Goal: Task Accomplishment & Management: Complete application form

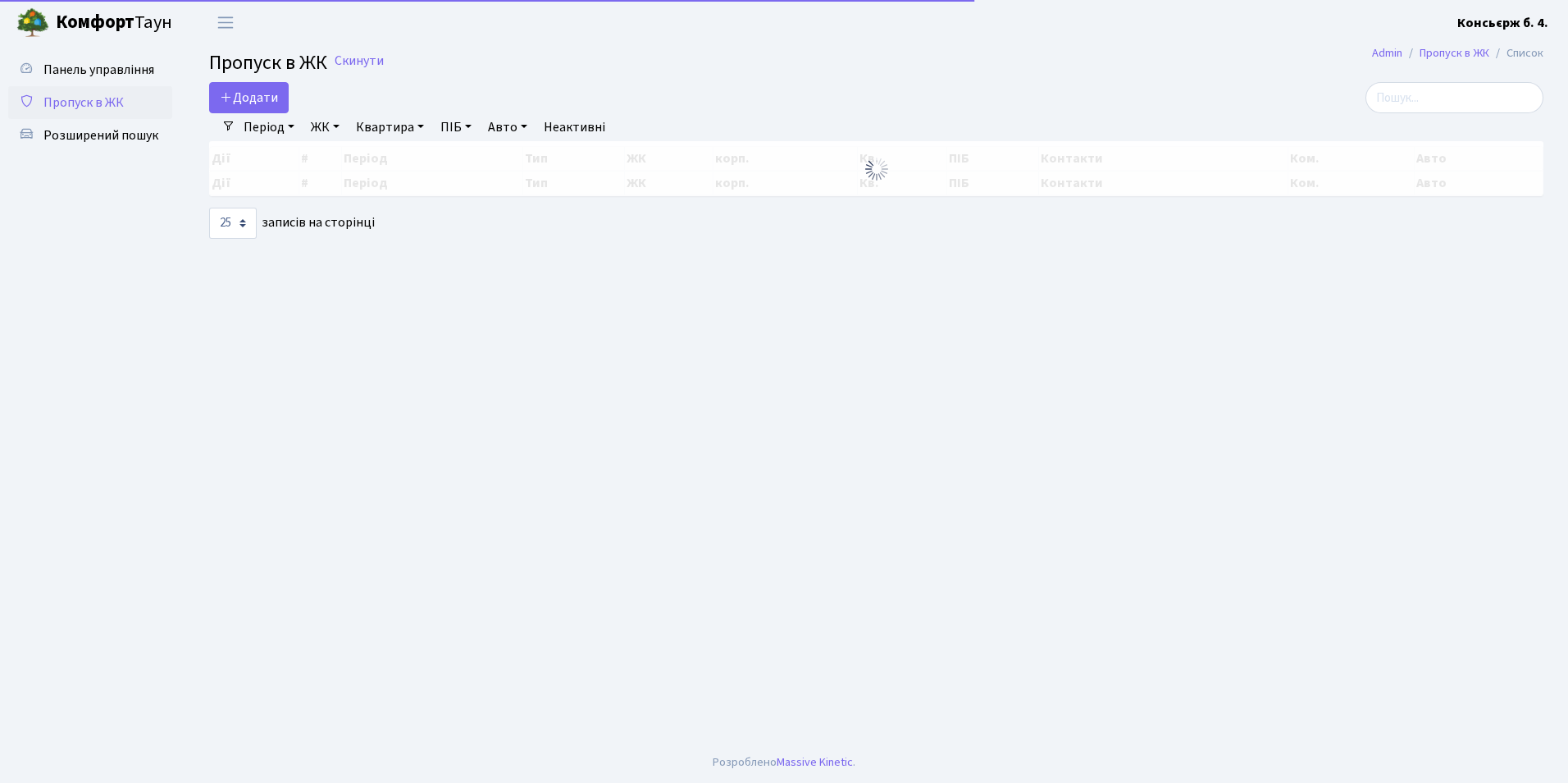
select select "25"
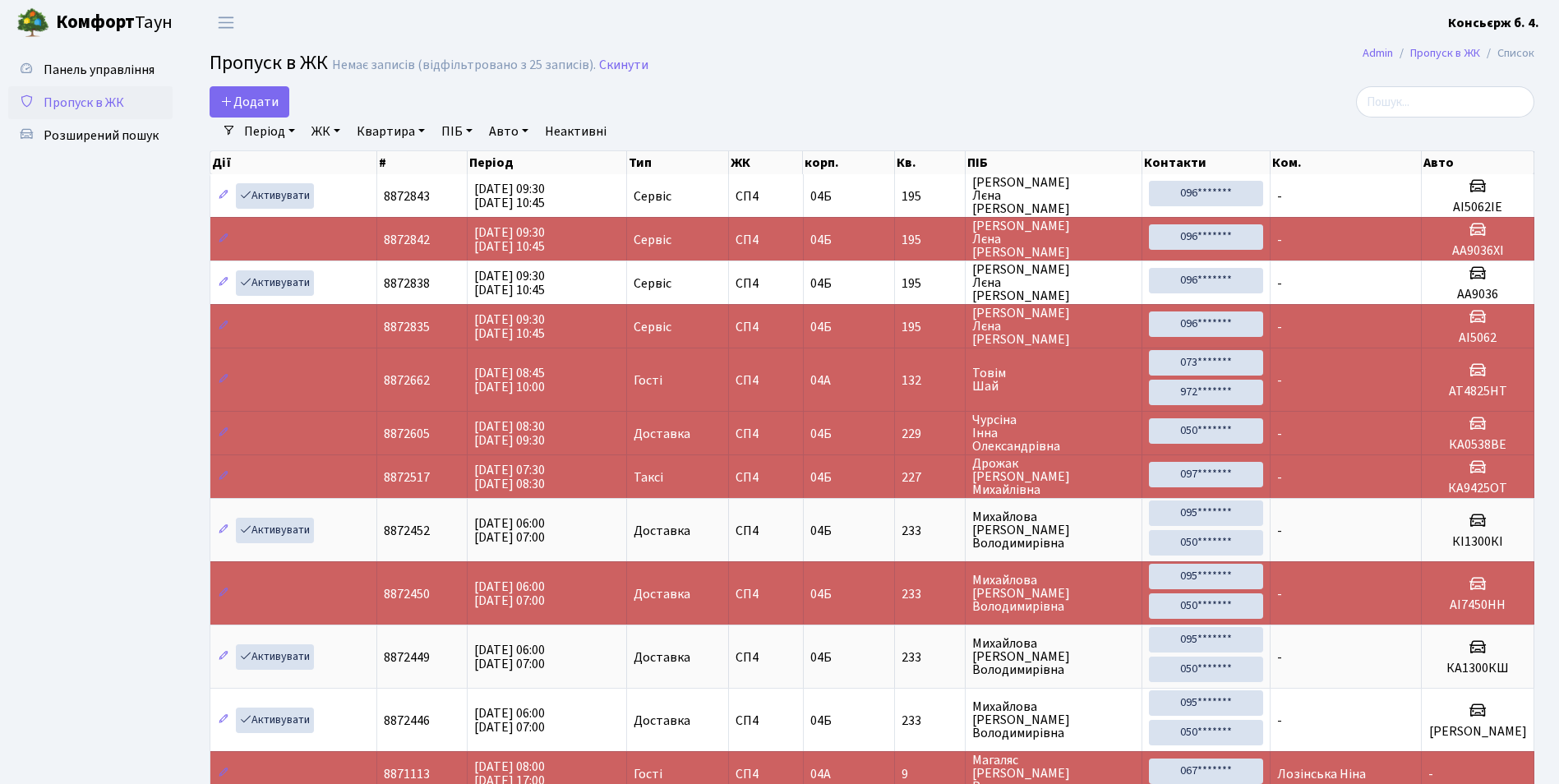
click at [103, 104] on span "Пропуск в ЖК" at bounding box center [83, 102] width 81 height 18
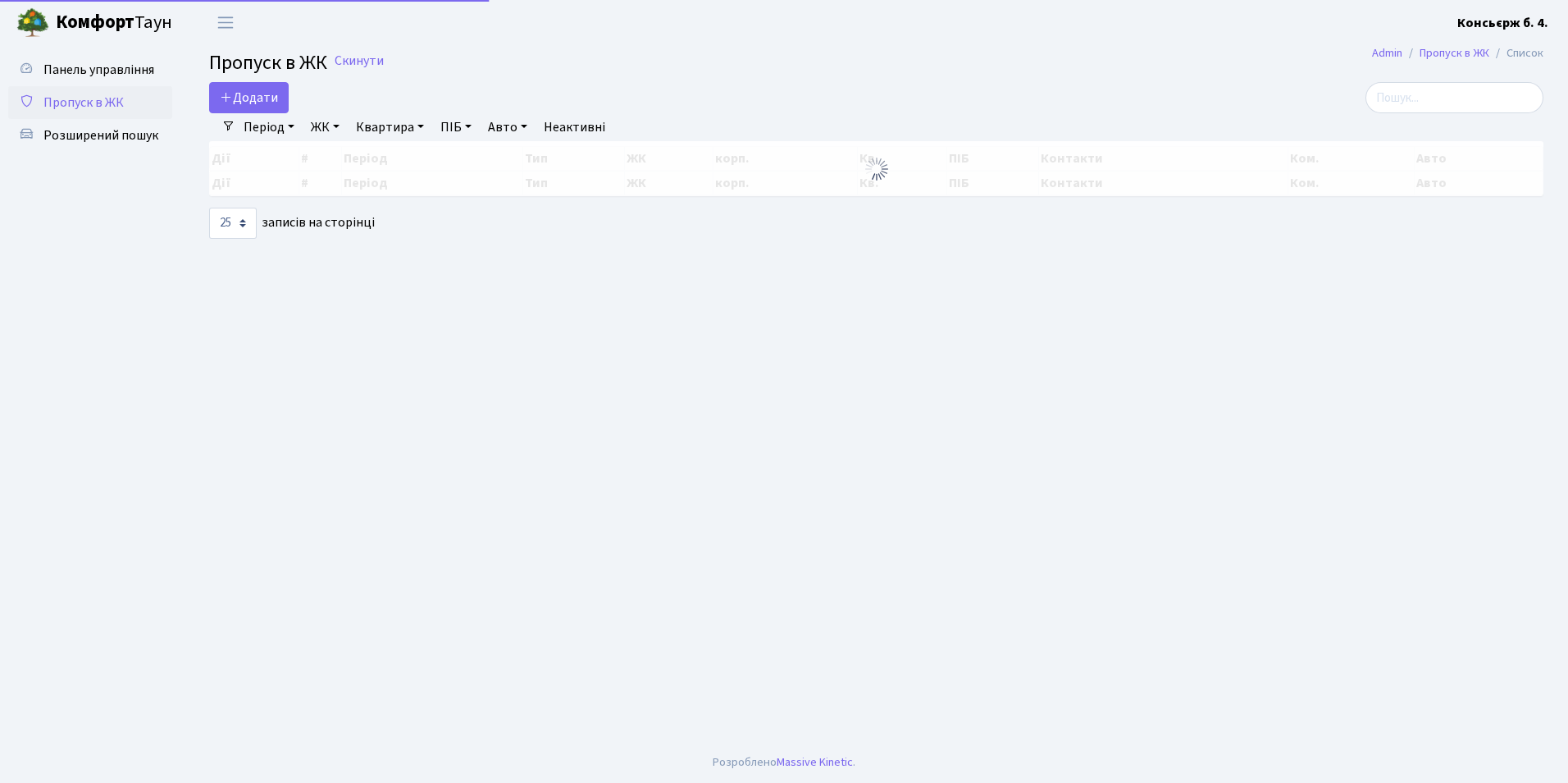
select select "25"
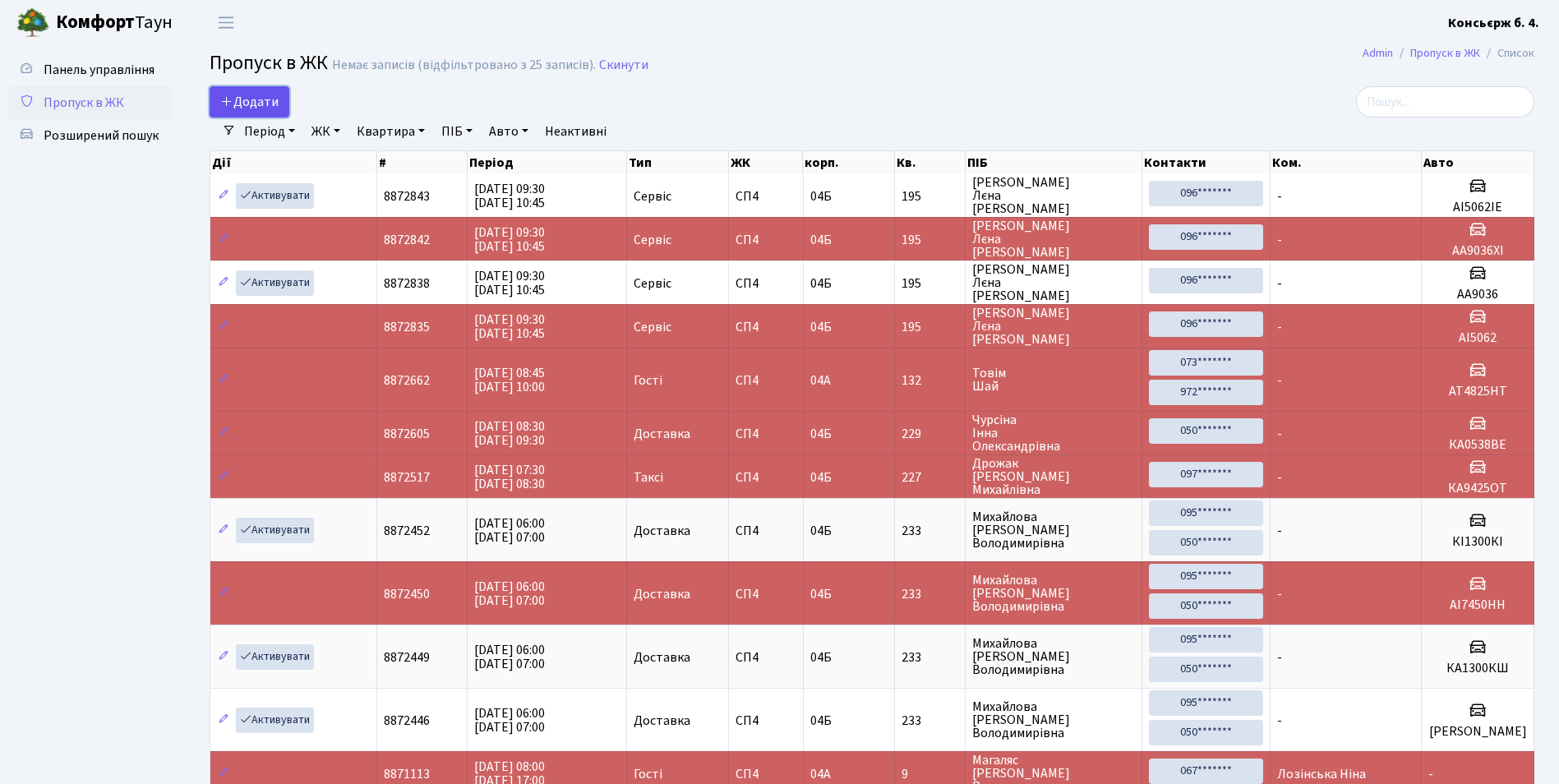
click at [242, 101] on span "Додати" at bounding box center [249, 101] width 59 height 18
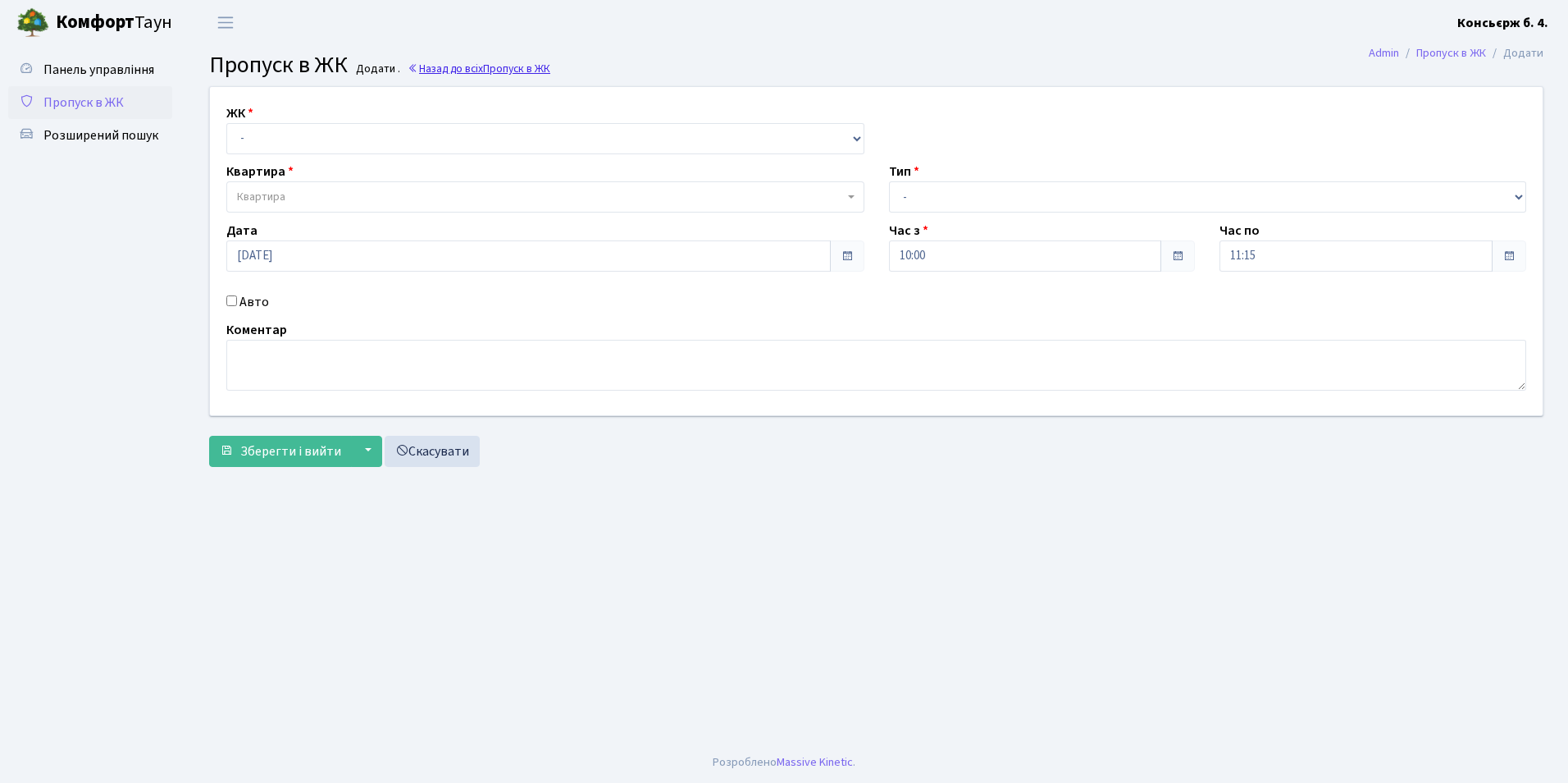
click at [514, 68] on span "Пропуск в ЖК" at bounding box center [516, 68] width 67 height 15
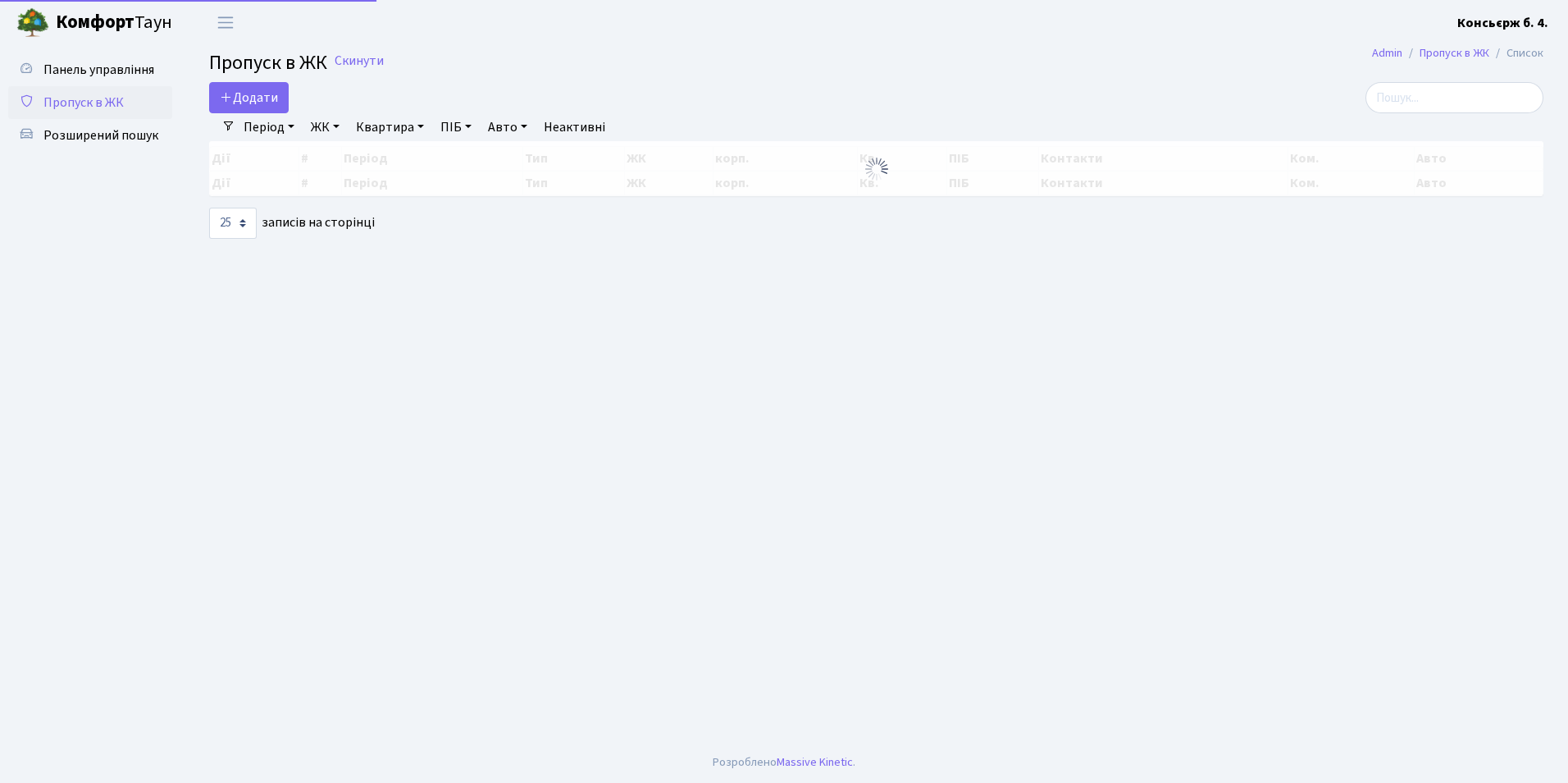
select select "25"
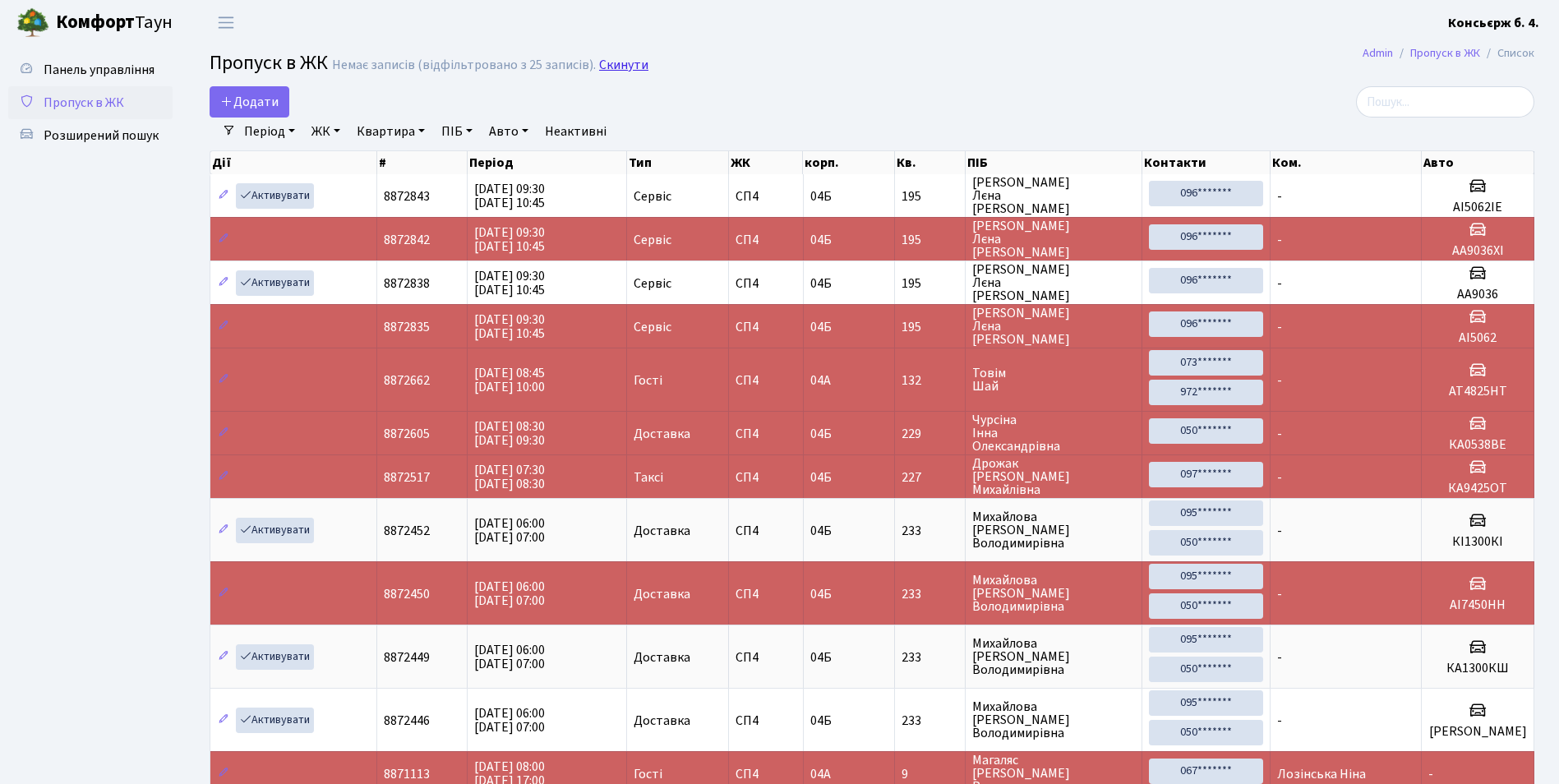
drag, startPoint x: 611, startPoint y: 65, endPoint x: 598, endPoint y: 69, distance: 13.6
click at [613, 63] on link "Скинути" at bounding box center [623, 65] width 49 height 15
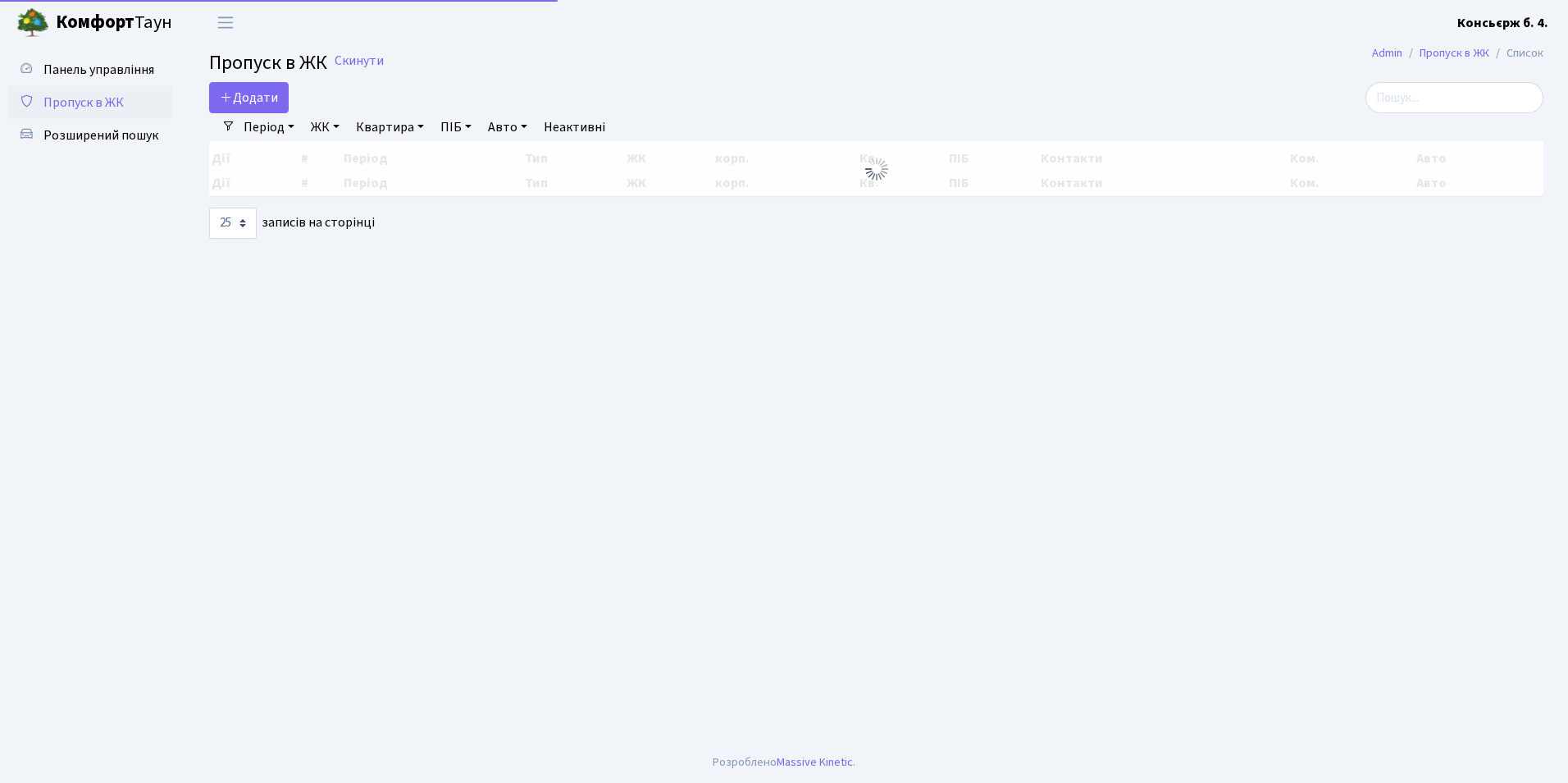
select select "25"
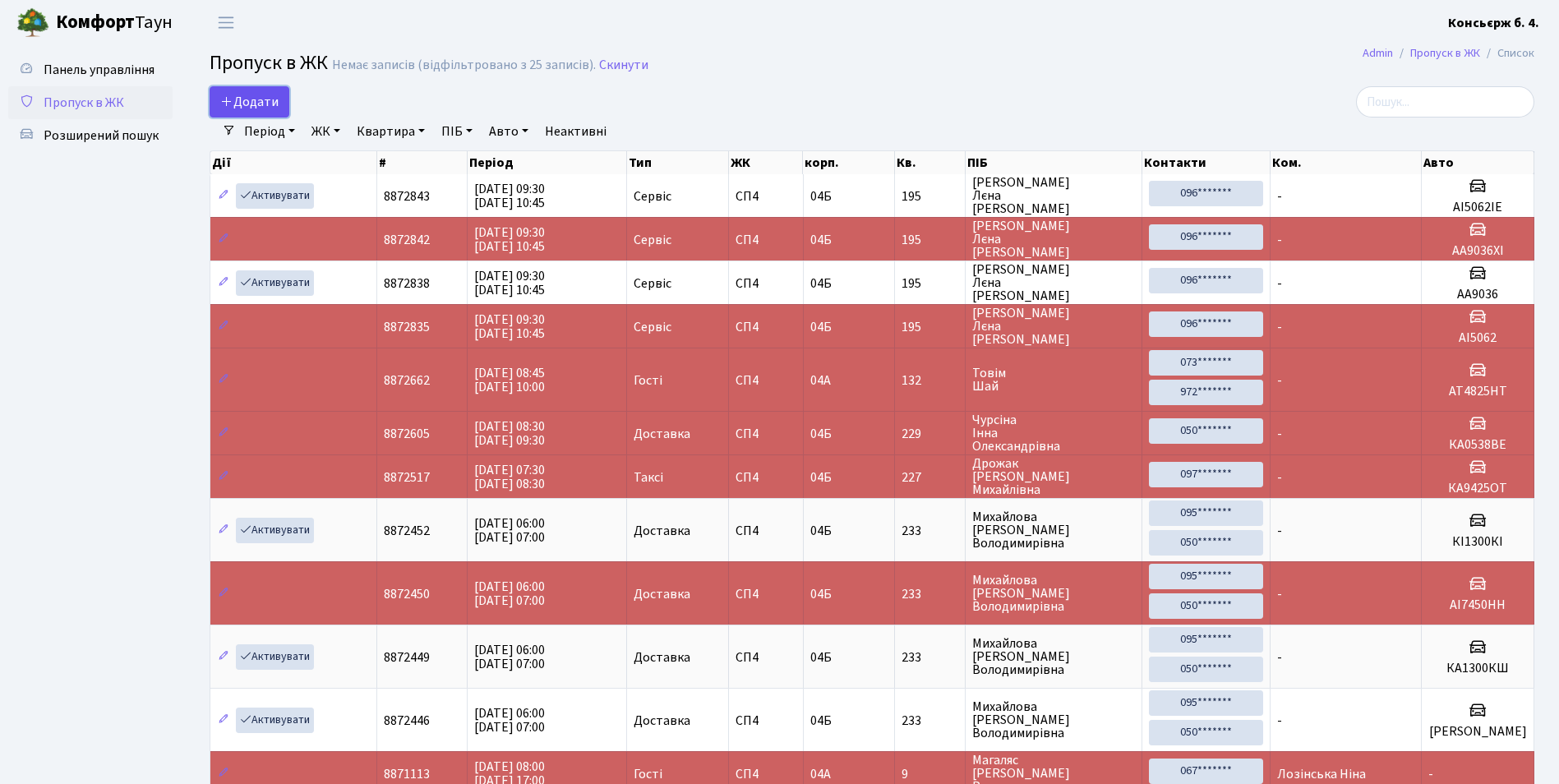
click at [256, 106] on span "Додати" at bounding box center [249, 101] width 59 height 18
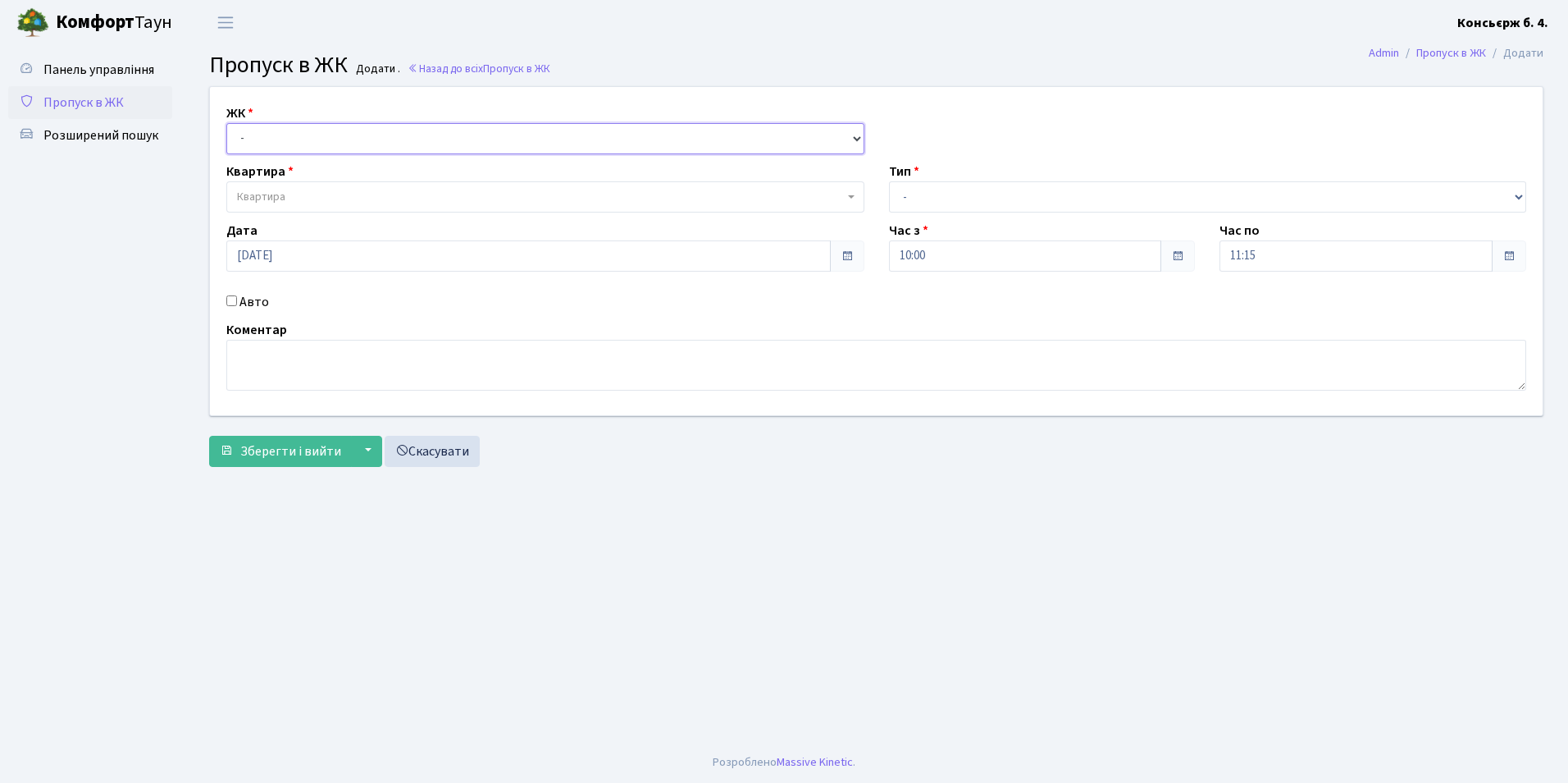
click at [299, 132] on select "- [STREET_ADDRESS]" at bounding box center [544, 138] width 638 height 31
select select "325"
click at [226, 123] on select "- [STREET_ADDRESS]" at bounding box center [544, 138] width 638 height 31
select select
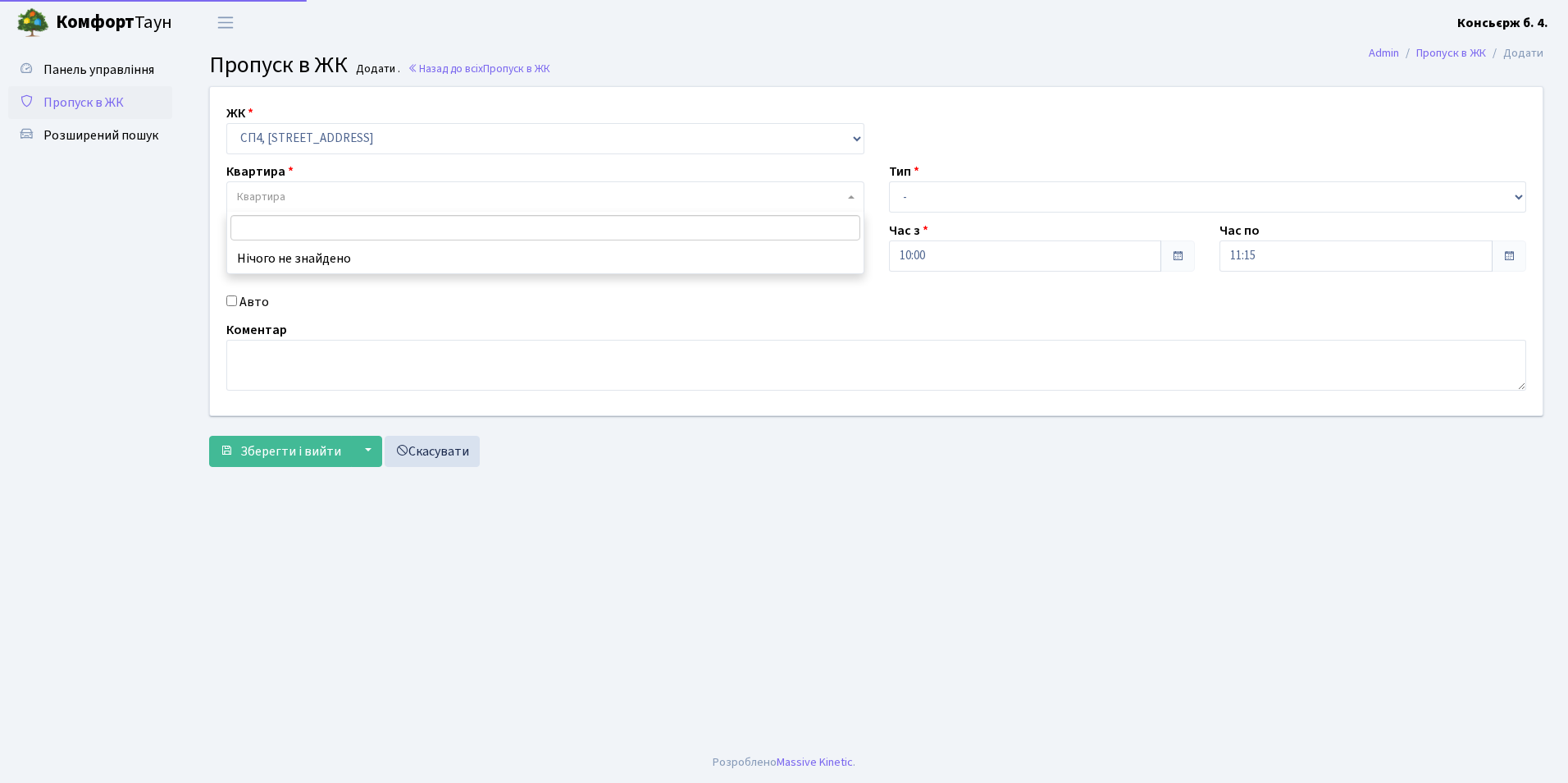
click at [302, 195] on span "Квартира" at bounding box center [541, 197] width 607 height 16
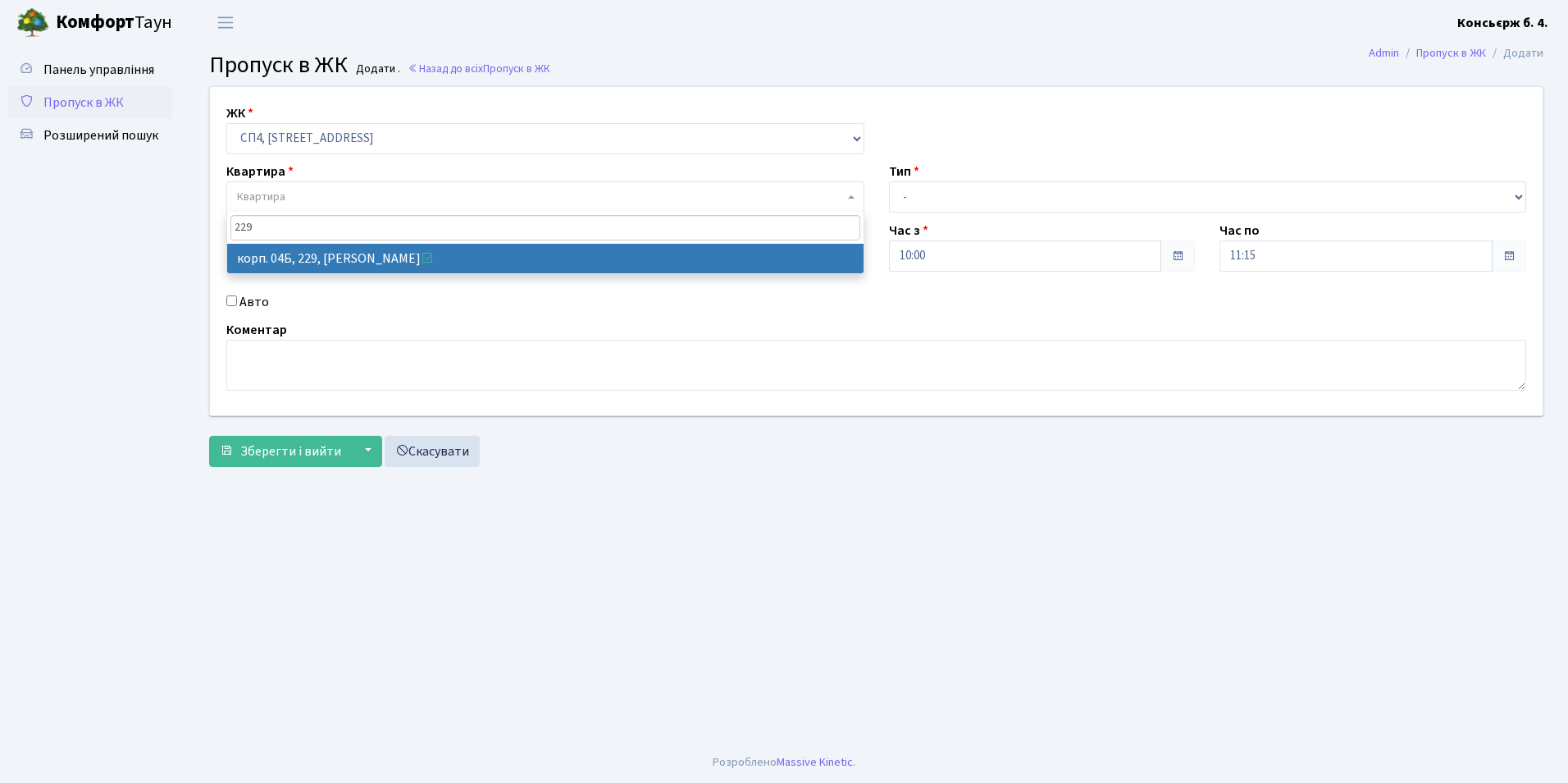
type input "229"
drag, startPoint x: 498, startPoint y: 262, endPoint x: 560, endPoint y: 262, distance: 62.0
select select "21257"
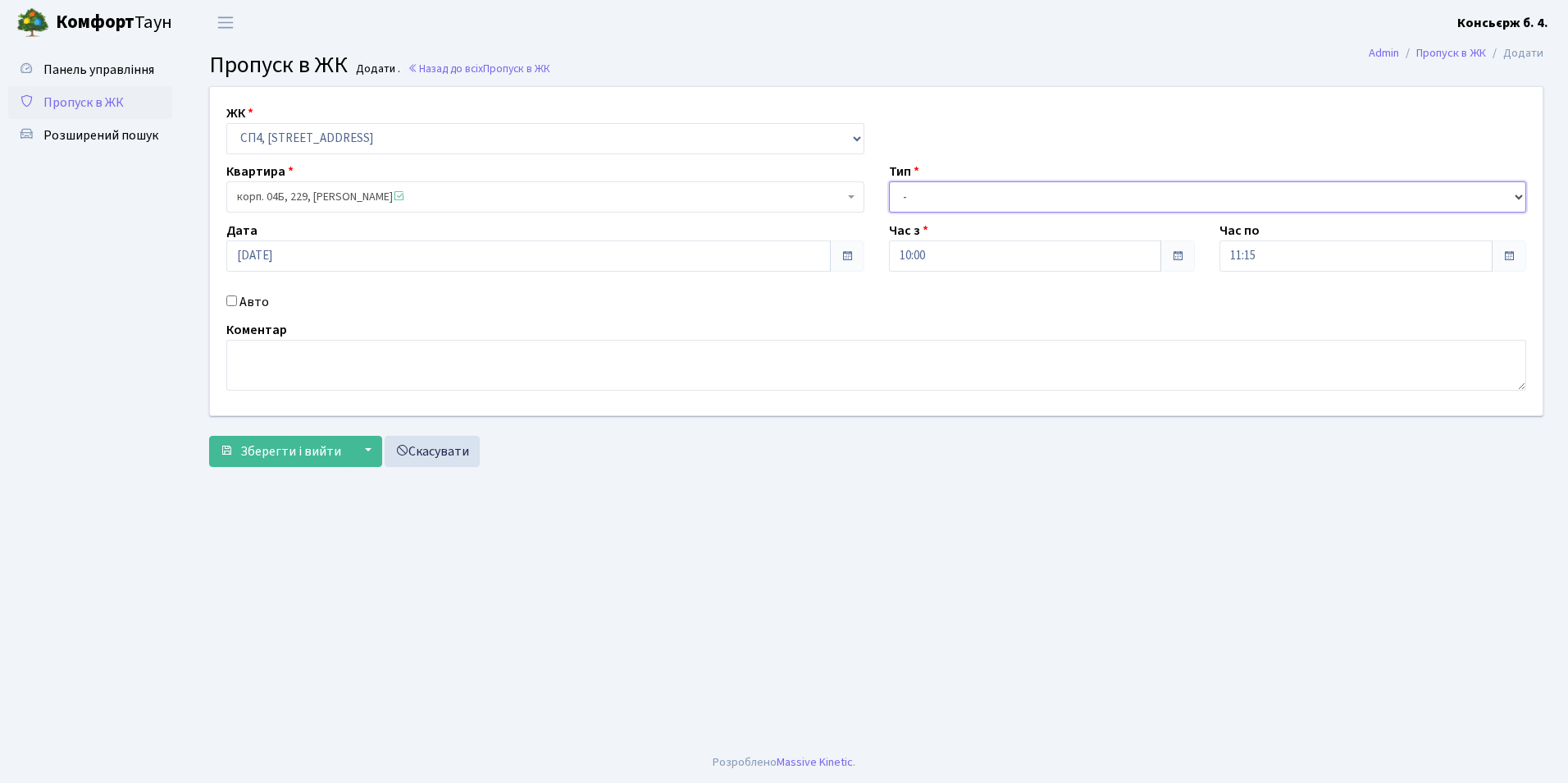
click at [917, 201] on select "- Доставка Таксі Гості Сервіс" at bounding box center [1207, 197] width 638 height 31
select select "18"
click at [888, 182] on select "- Доставка Таксі Гості Сервіс" at bounding box center [1207, 197] width 638 height 31
click at [232, 304] on input "Авто" at bounding box center [231, 300] width 10 height 10
checkbox input "true"
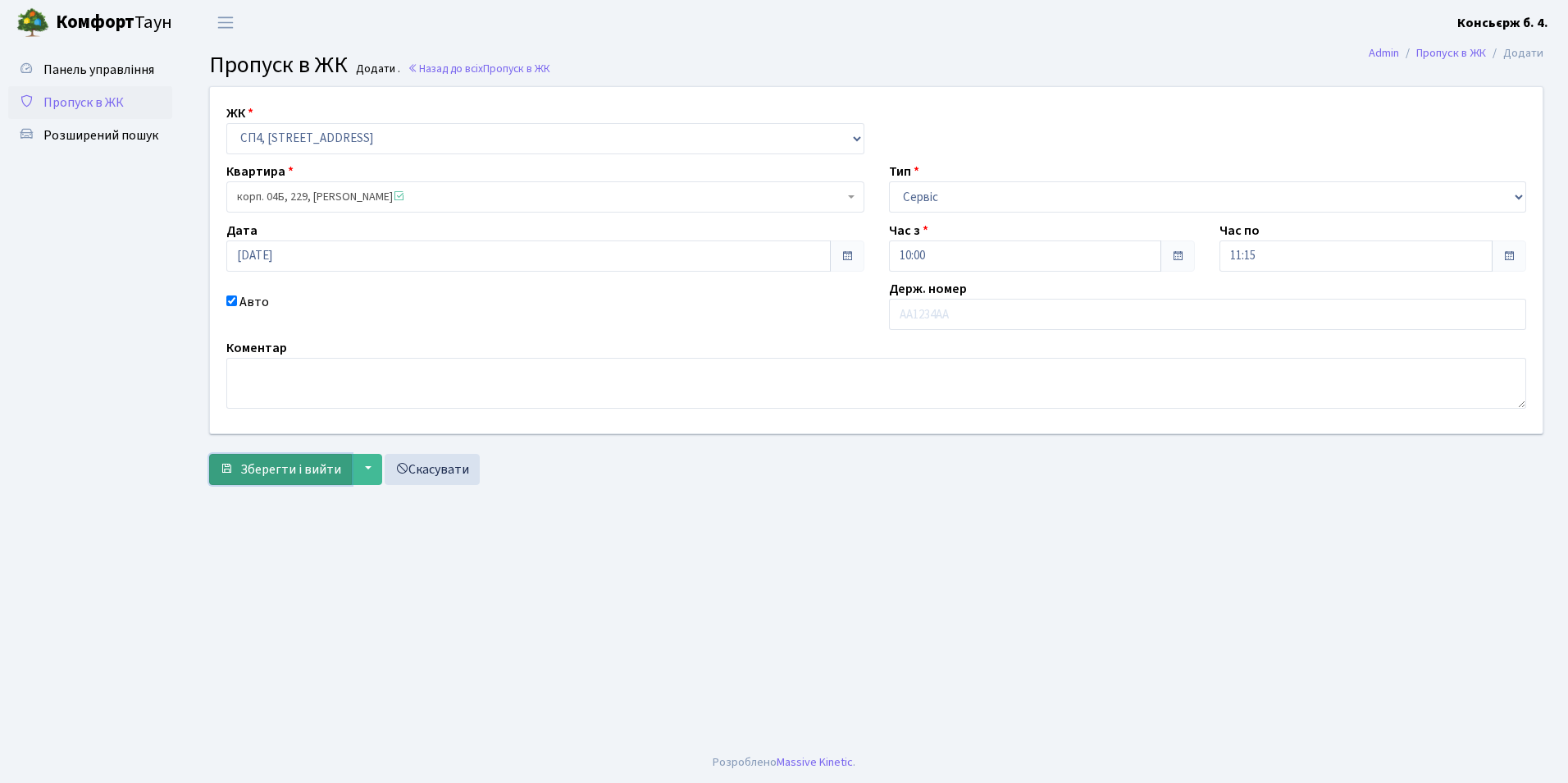
click at [316, 473] on span "Зберегти і вийти" at bounding box center [290, 469] width 101 height 18
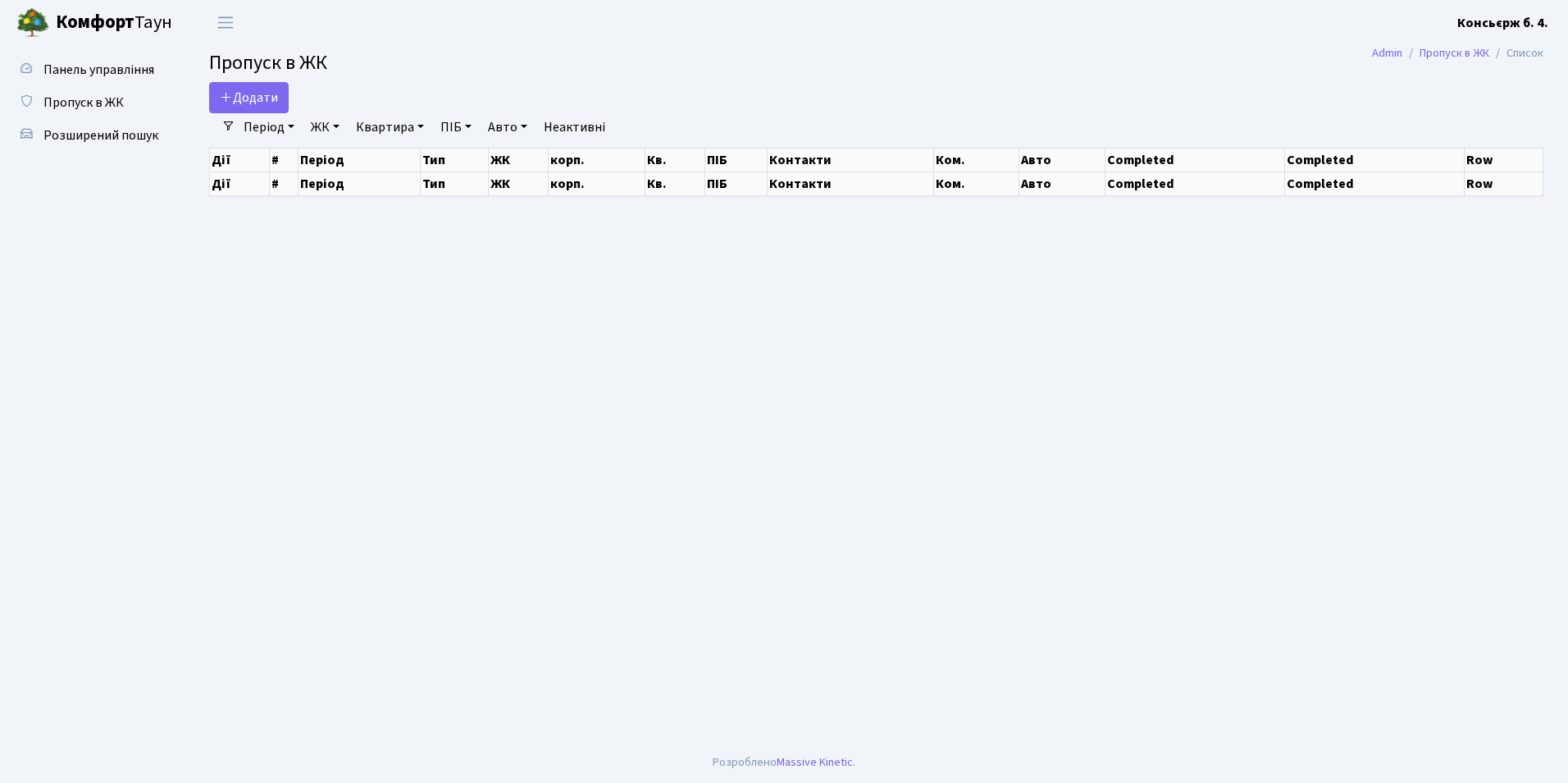
select select "25"
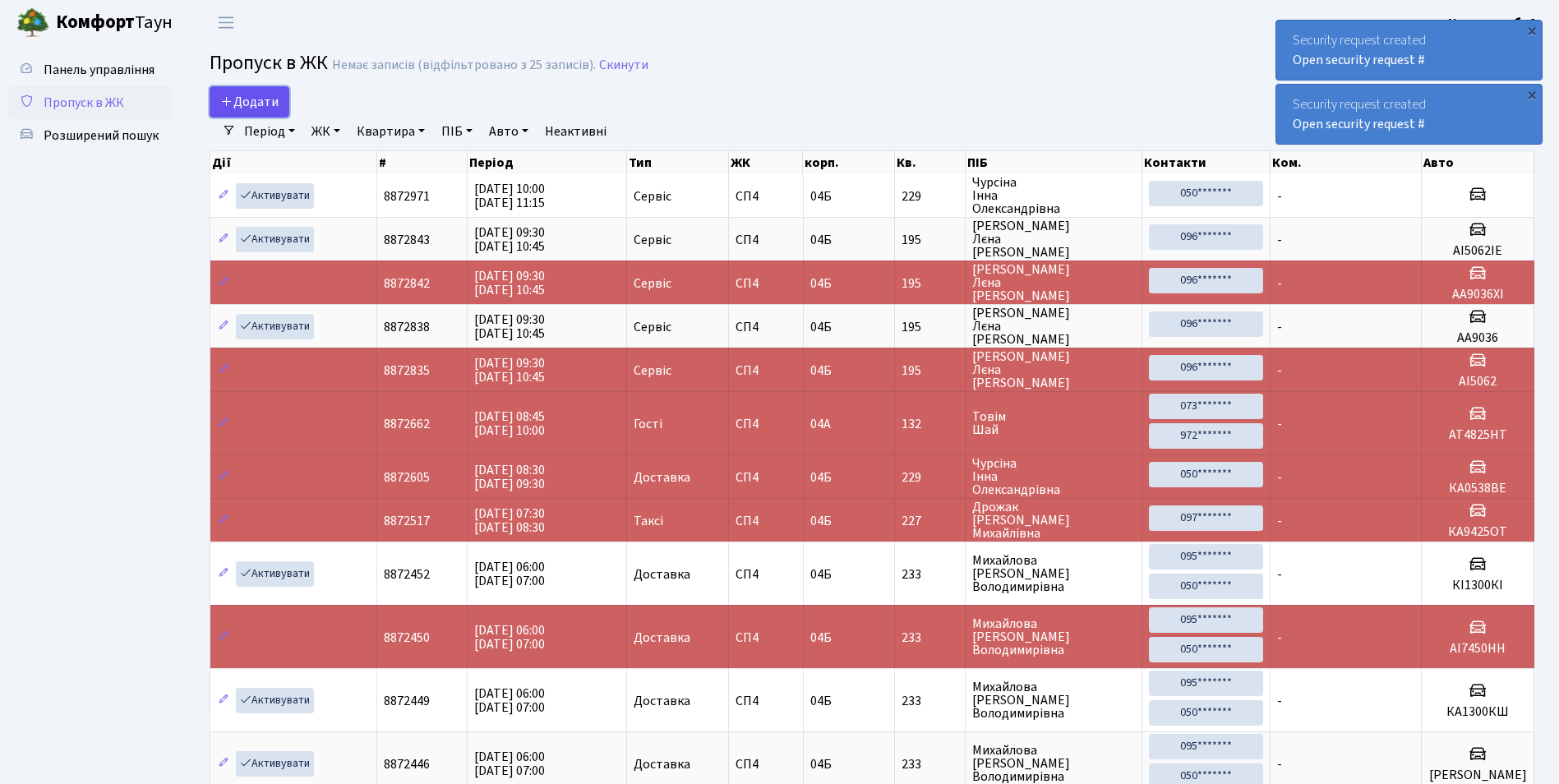
click at [247, 104] on span "Додати" at bounding box center [249, 101] width 59 height 18
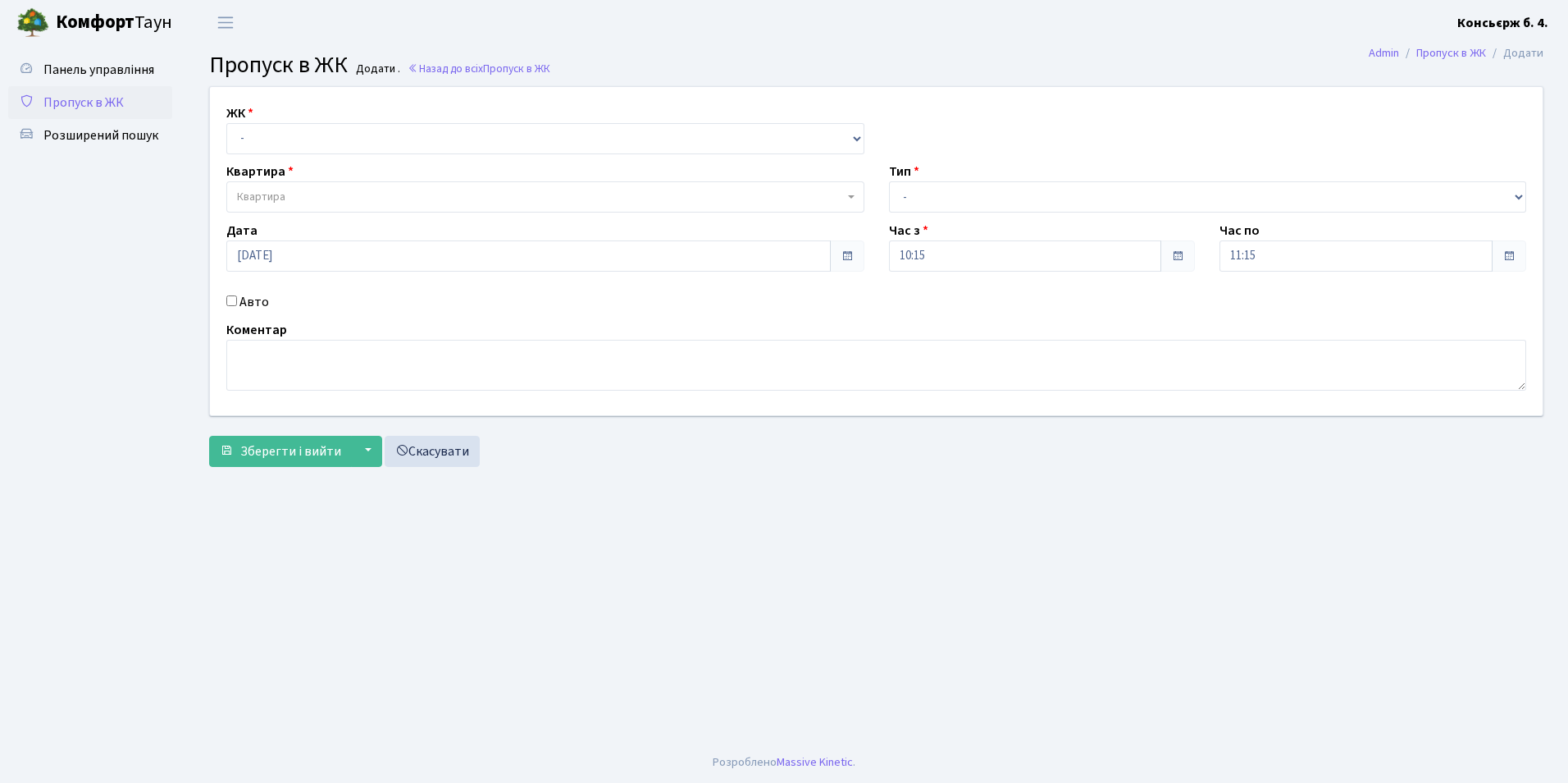
click at [97, 105] on span "Пропуск в ЖК" at bounding box center [83, 102] width 80 height 18
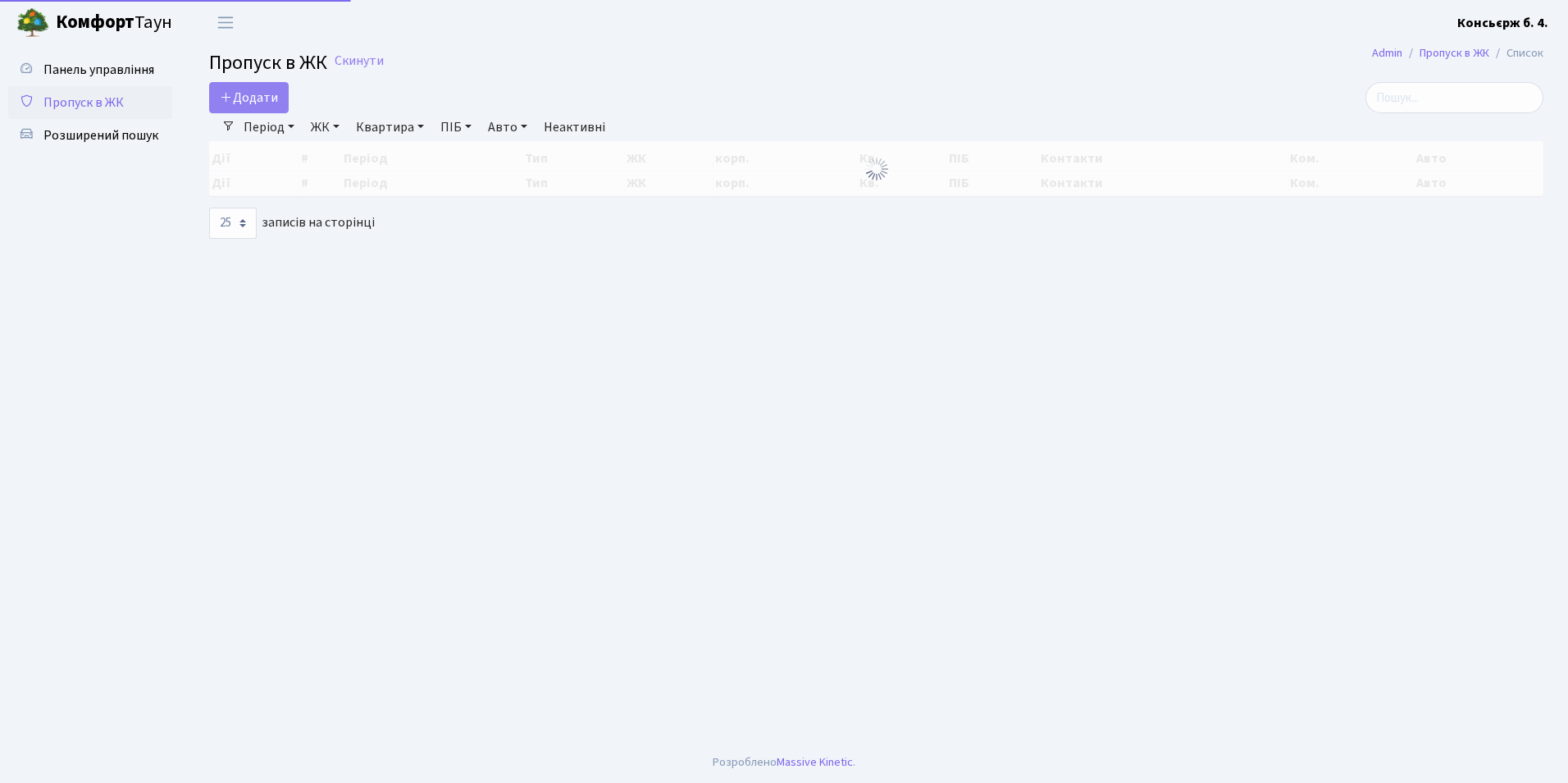
select select "25"
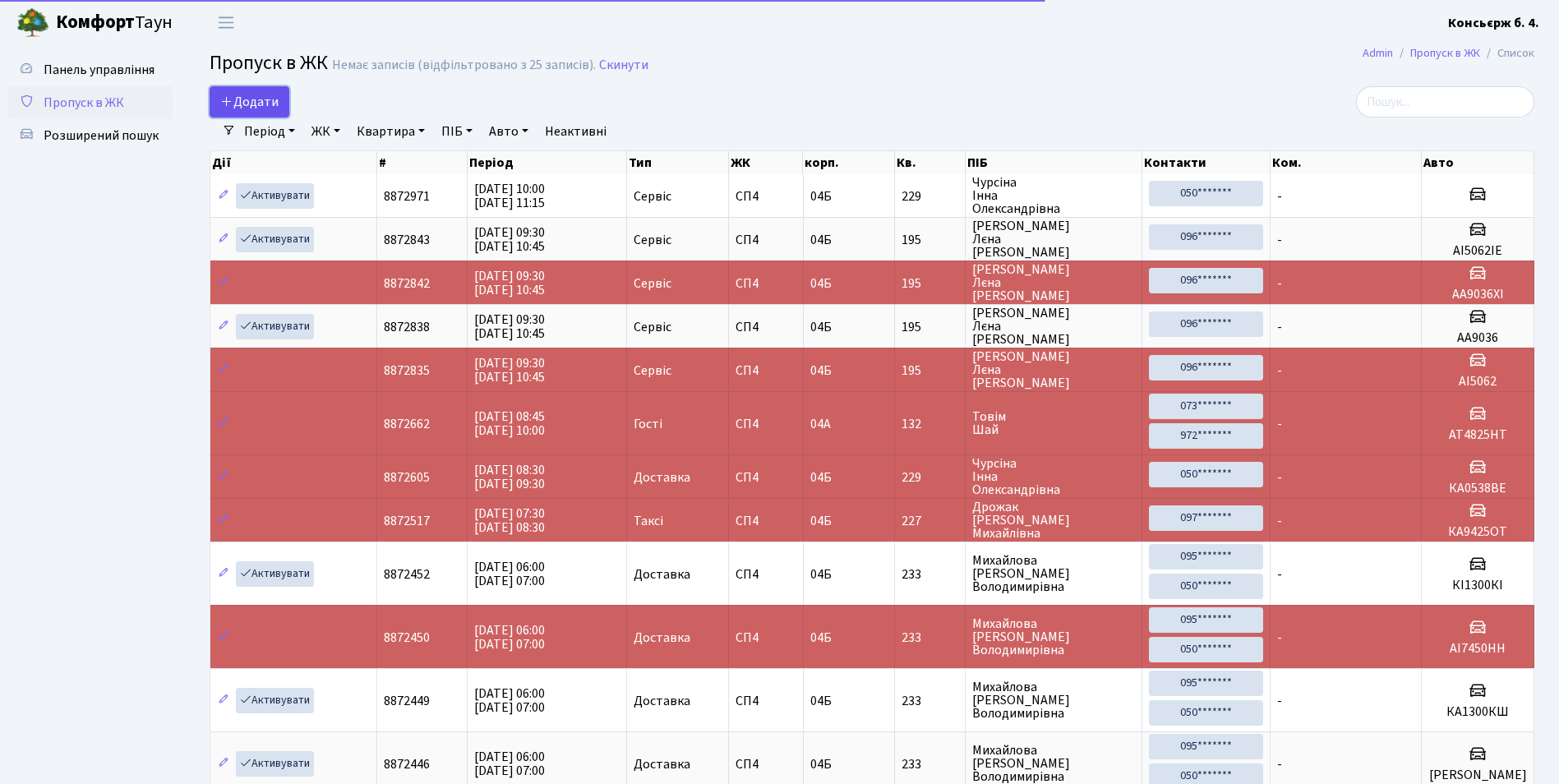
click at [258, 104] on span "Додати" at bounding box center [249, 101] width 59 height 18
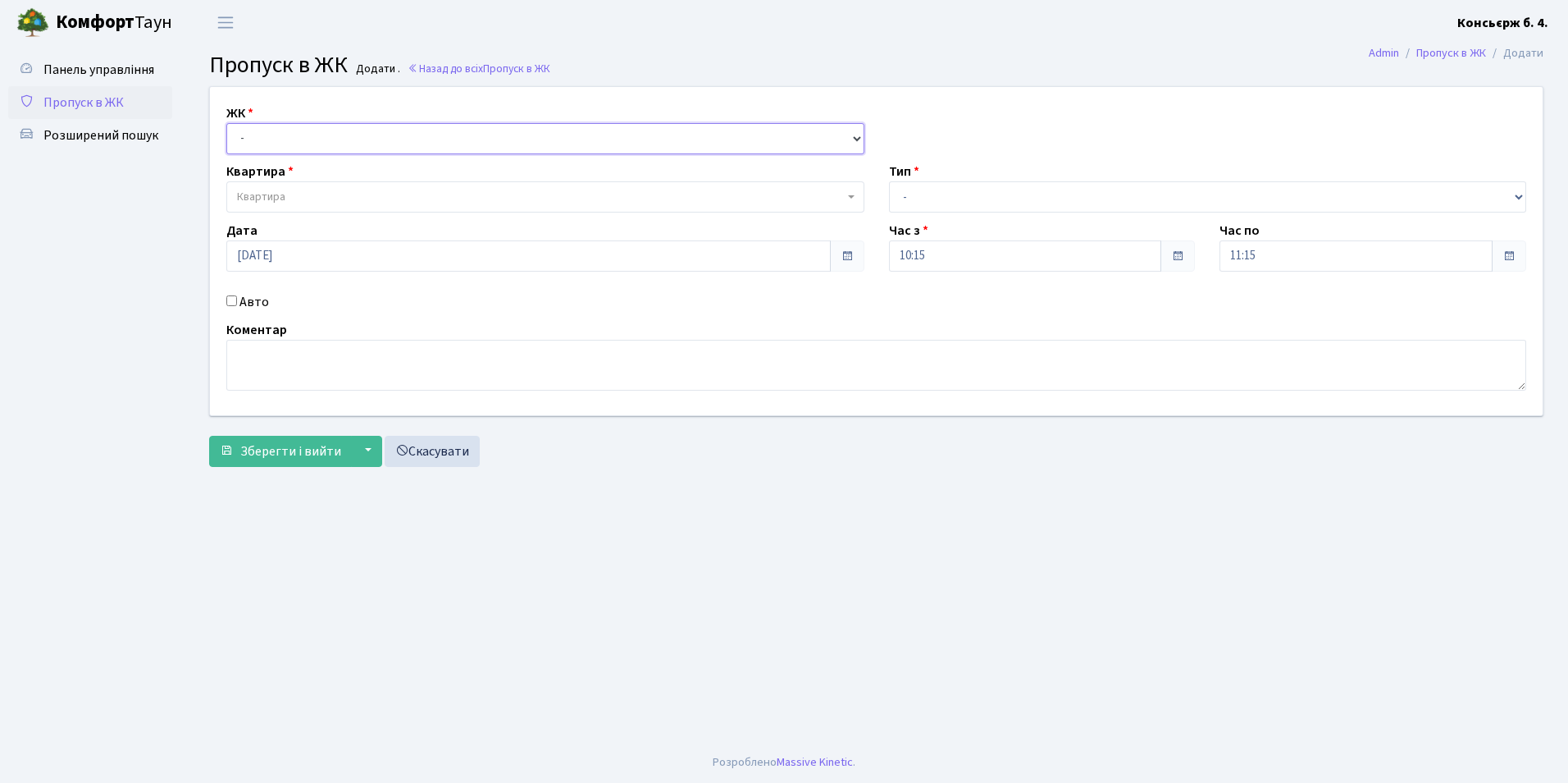
click at [264, 149] on select "- СП4, Столичне шосе, 5" at bounding box center [544, 138] width 638 height 31
select select "325"
click at [226, 123] on select "- СП4, Столичне шосе, 5" at bounding box center [544, 138] width 638 height 31
select select
click at [292, 196] on span "Квартира" at bounding box center [541, 197] width 607 height 16
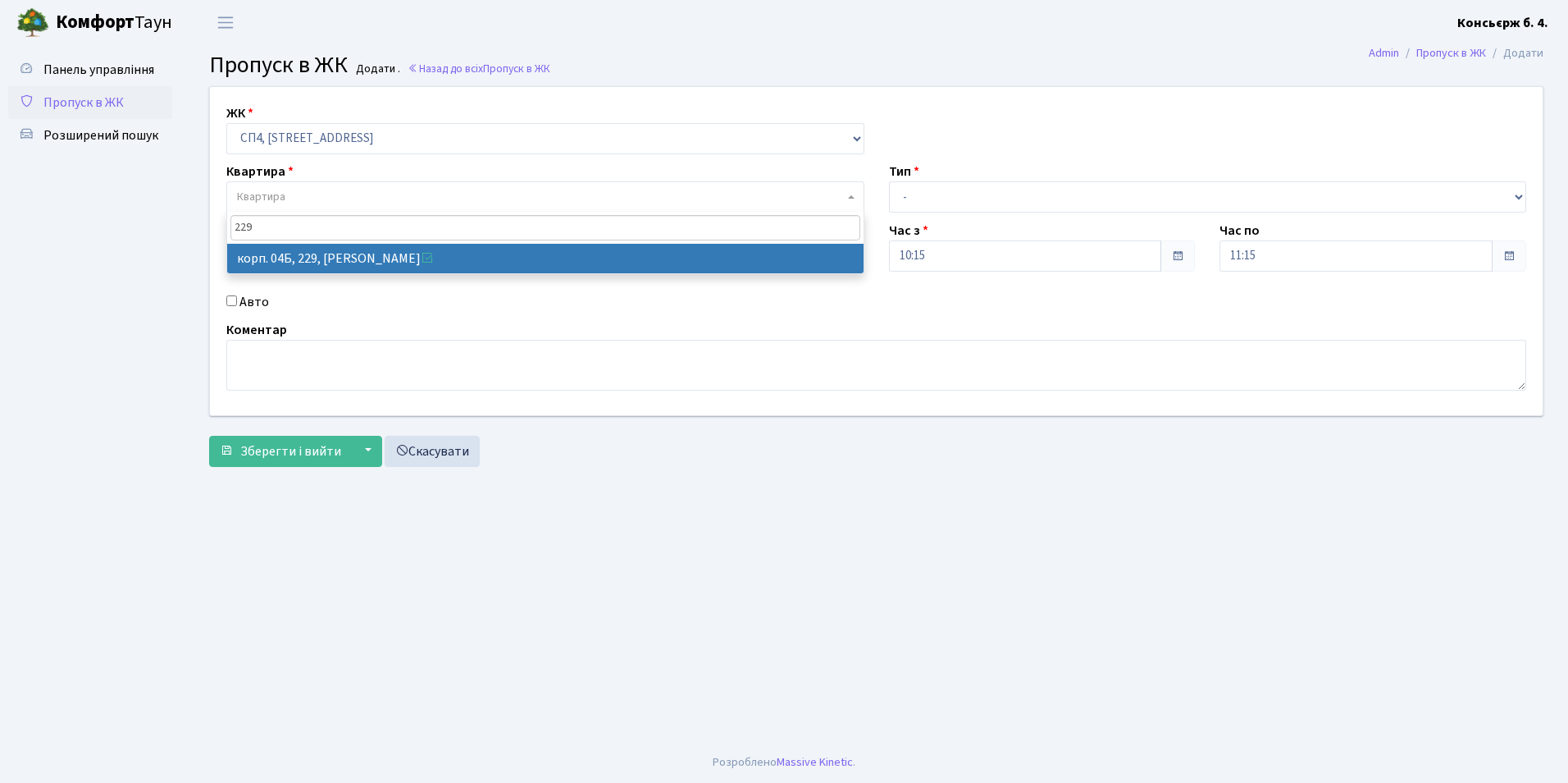
type input "229"
select select "21257"
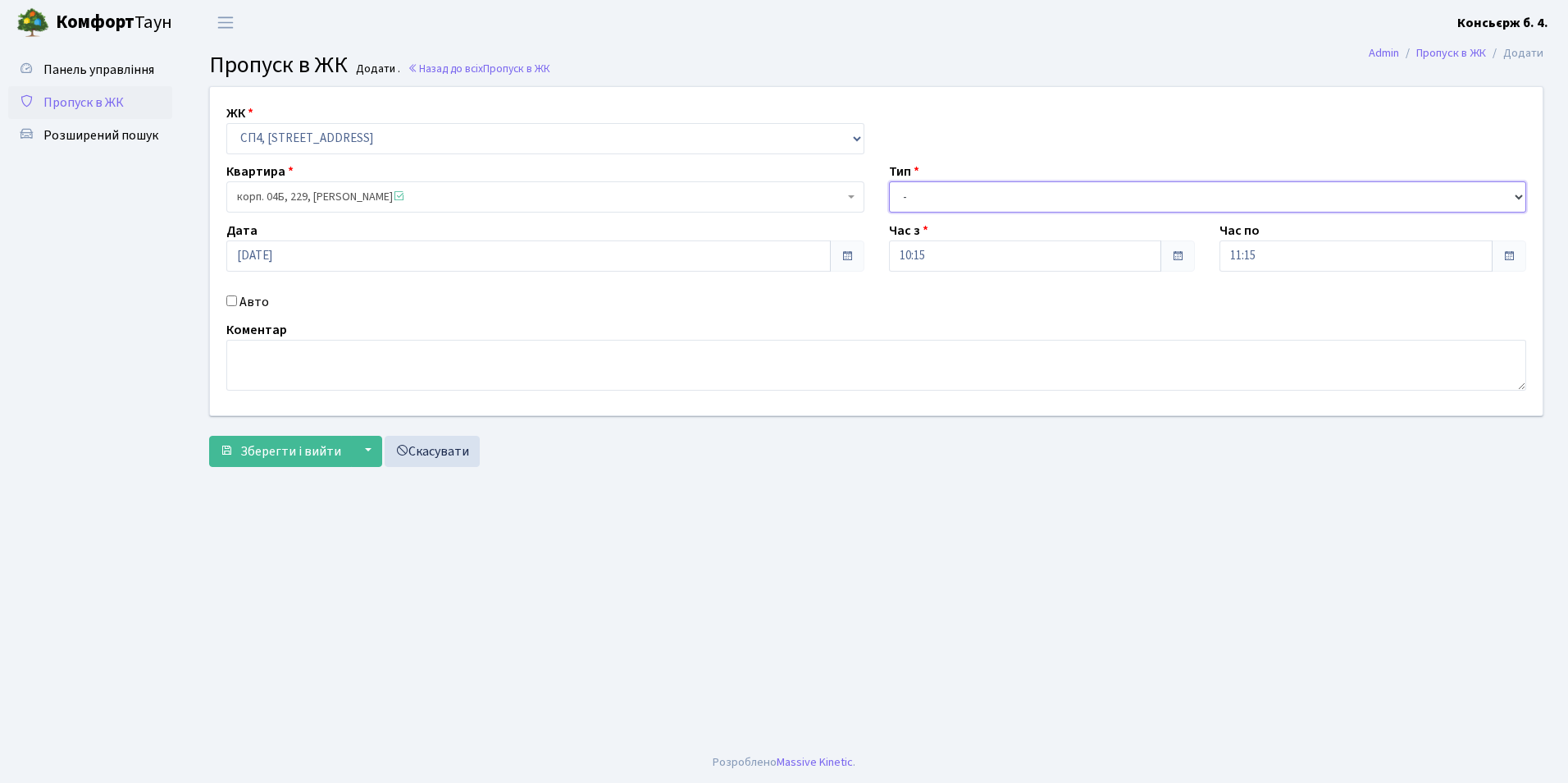
click at [920, 193] on select "- Доставка Таксі Гості Сервіс" at bounding box center [1207, 197] width 638 height 31
select select "18"
click at [888, 182] on select "- Доставка Таксі Гості Сервіс" at bounding box center [1207, 197] width 638 height 31
click at [233, 300] on input "Авто" at bounding box center [231, 300] width 10 height 10
checkbox input "true"
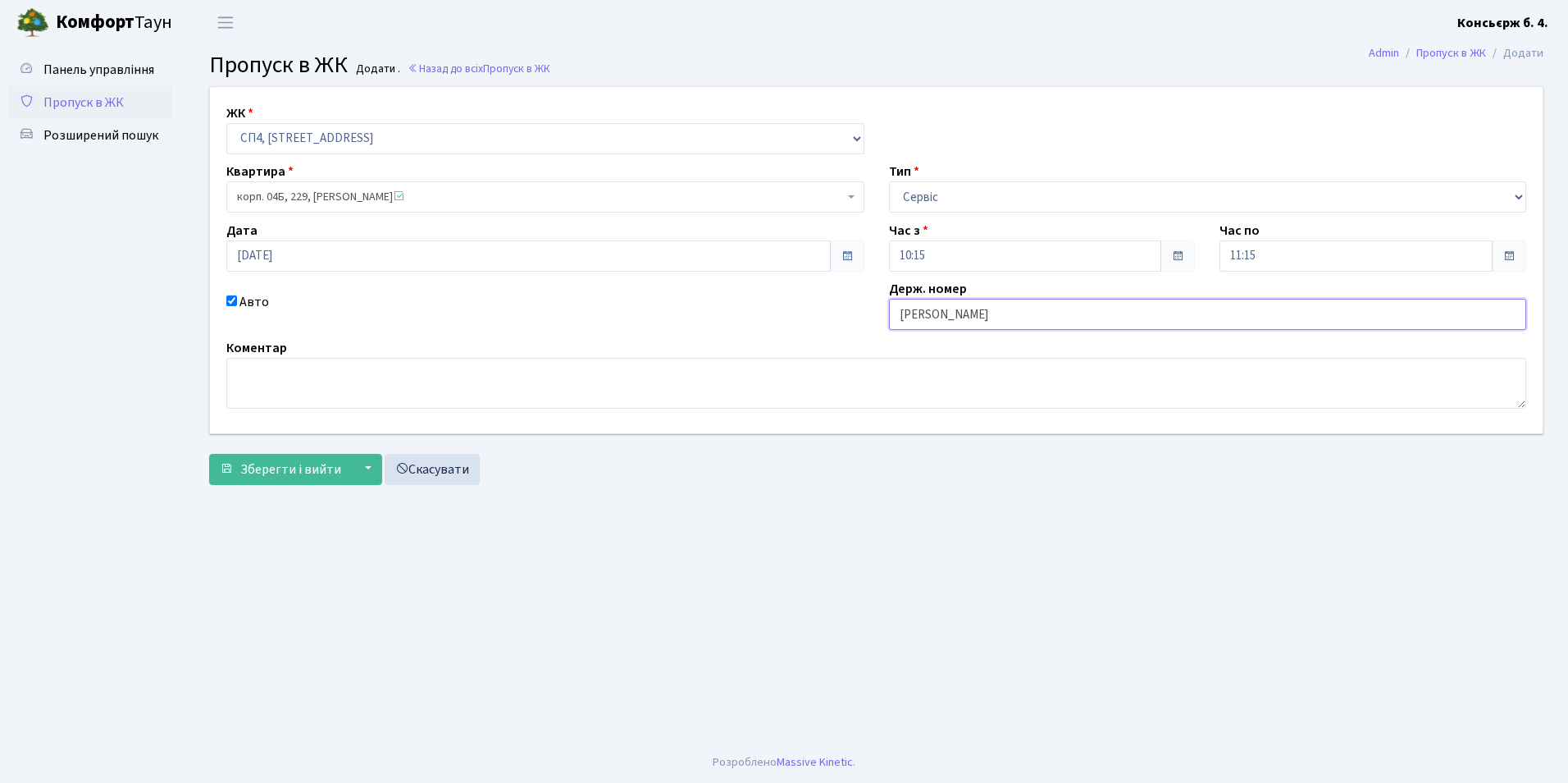
type input "АН8078АТ"
click at [291, 475] on span "Зберегти і вийти" at bounding box center [290, 469] width 101 height 18
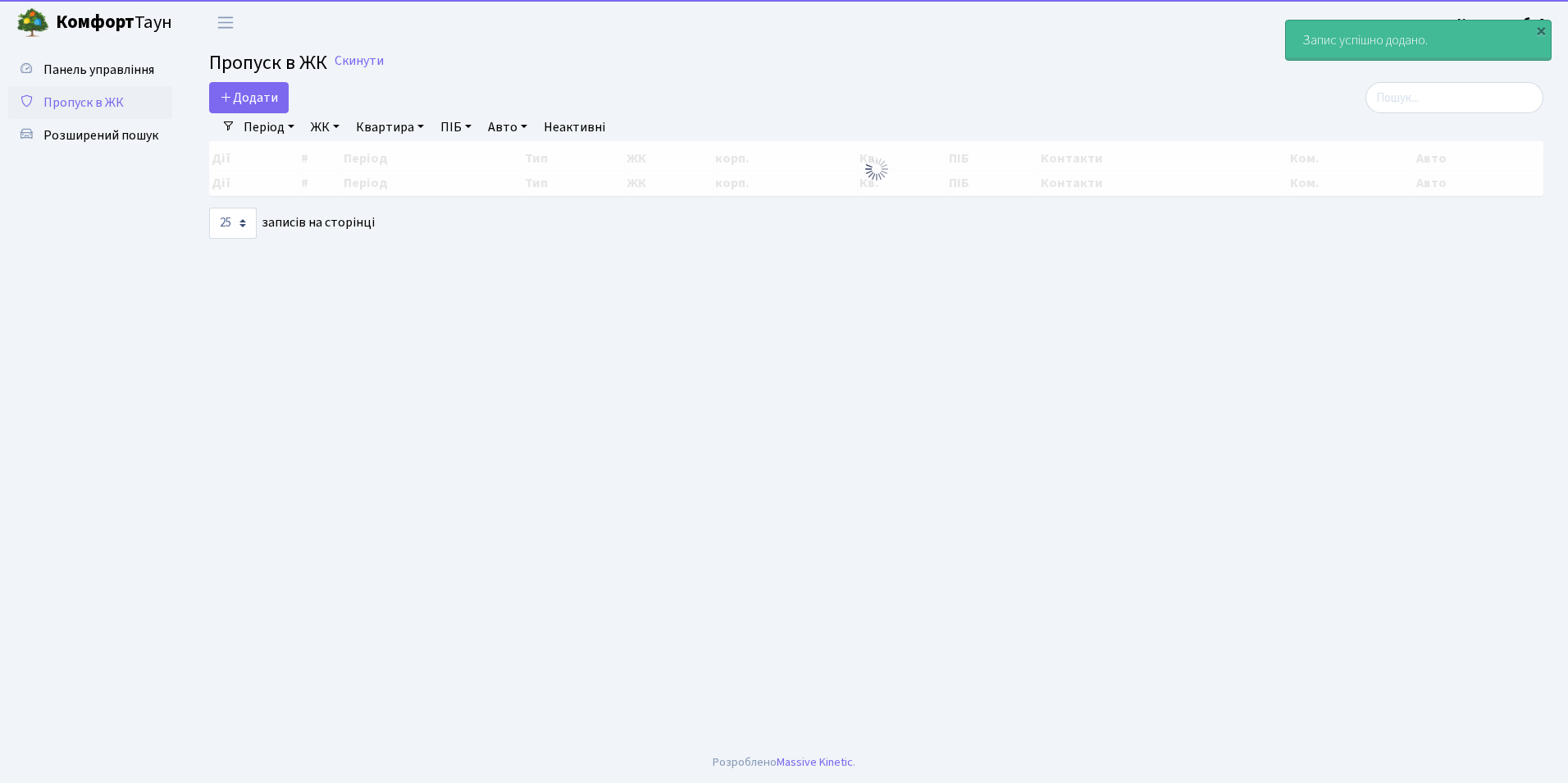
select select "25"
